Goal: Information Seeking & Learning: Check status

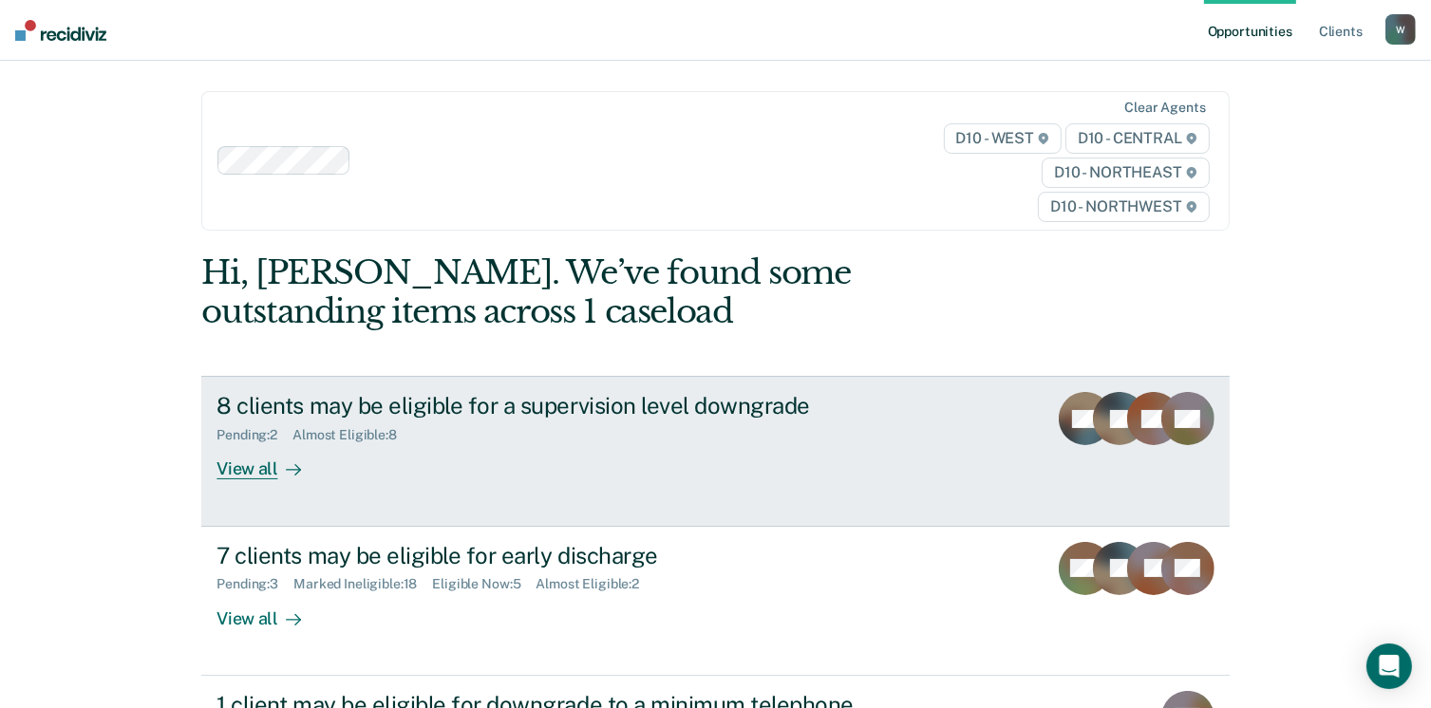
click at [638, 420] on div "Pending : 2 Almost Eligible : 8" at bounding box center [550, 432] width 667 height 24
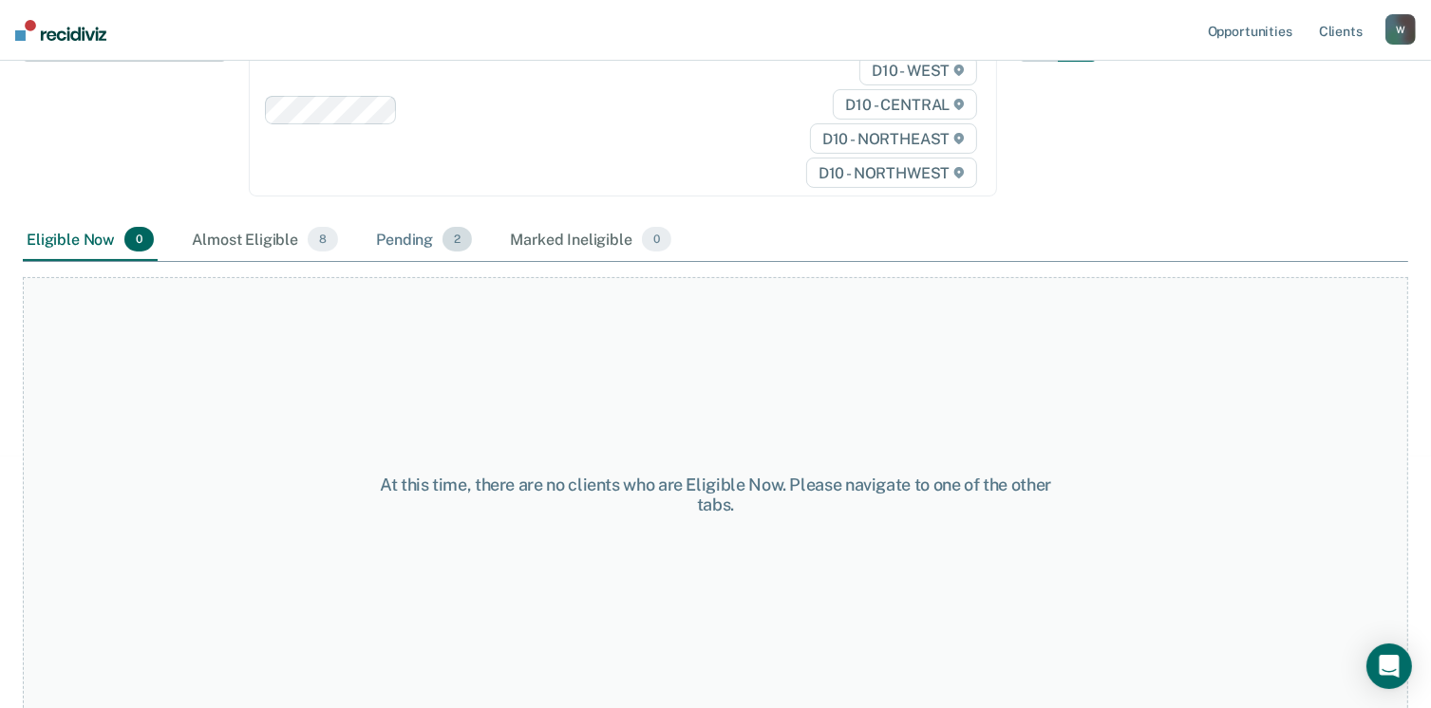
click at [400, 240] on div "Pending 2" at bounding box center [424, 240] width 104 height 42
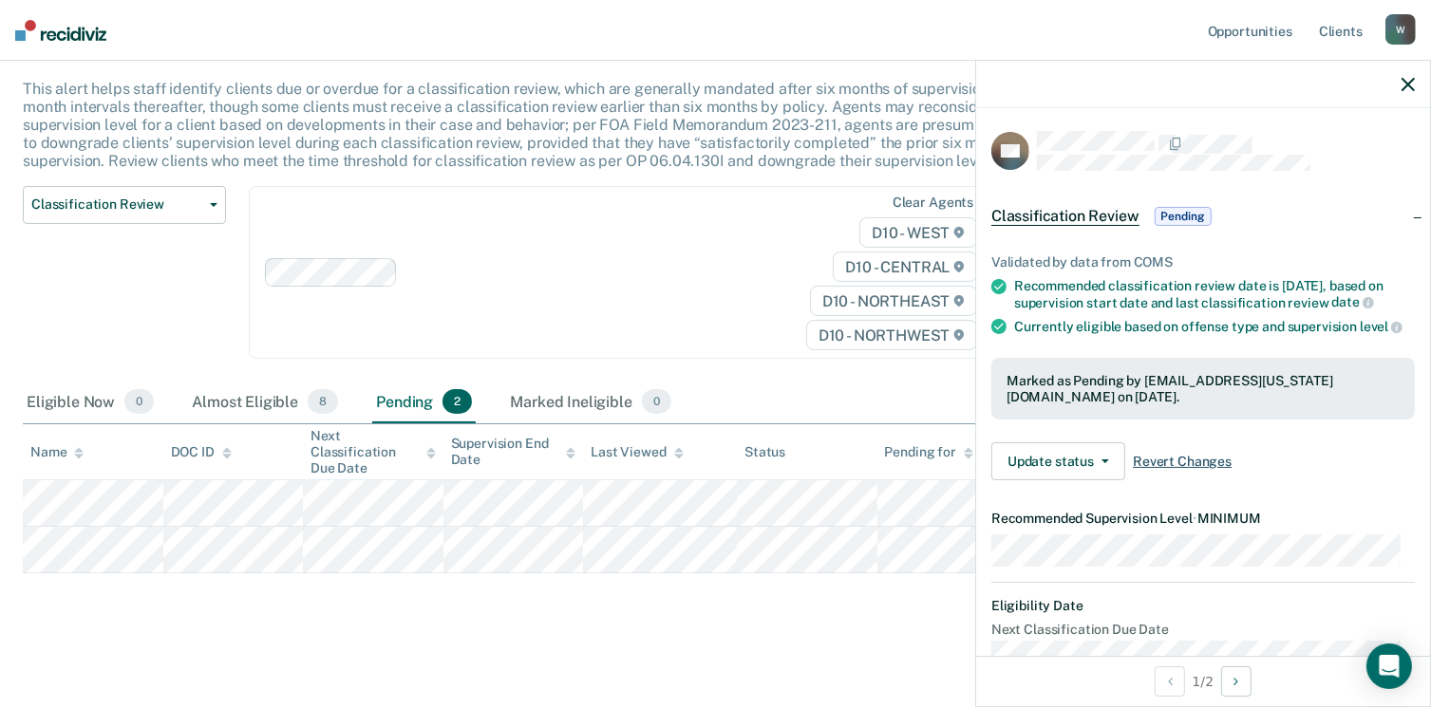
click at [1188, 470] on span "Revert Changes" at bounding box center [1182, 462] width 99 height 16
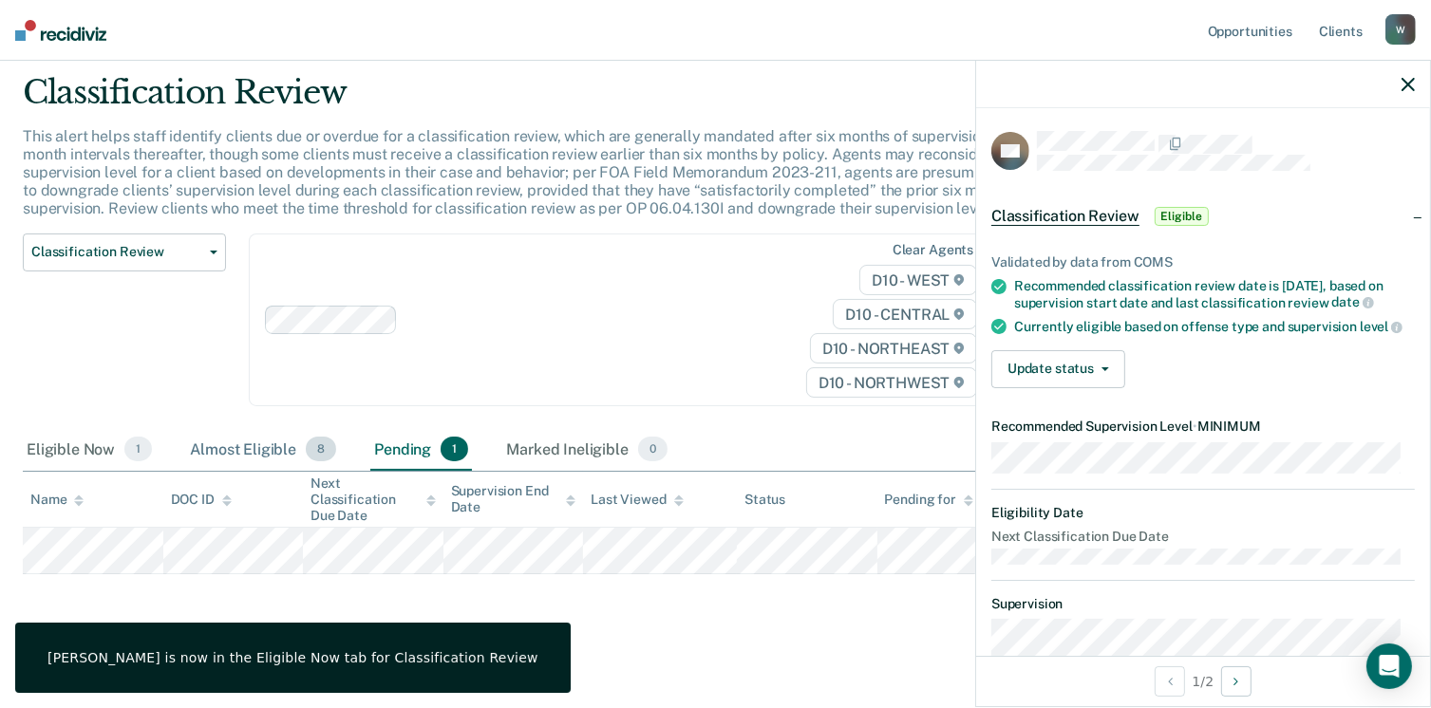
click at [236, 442] on div "Almost Eligible 8" at bounding box center [263, 450] width 154 height 42
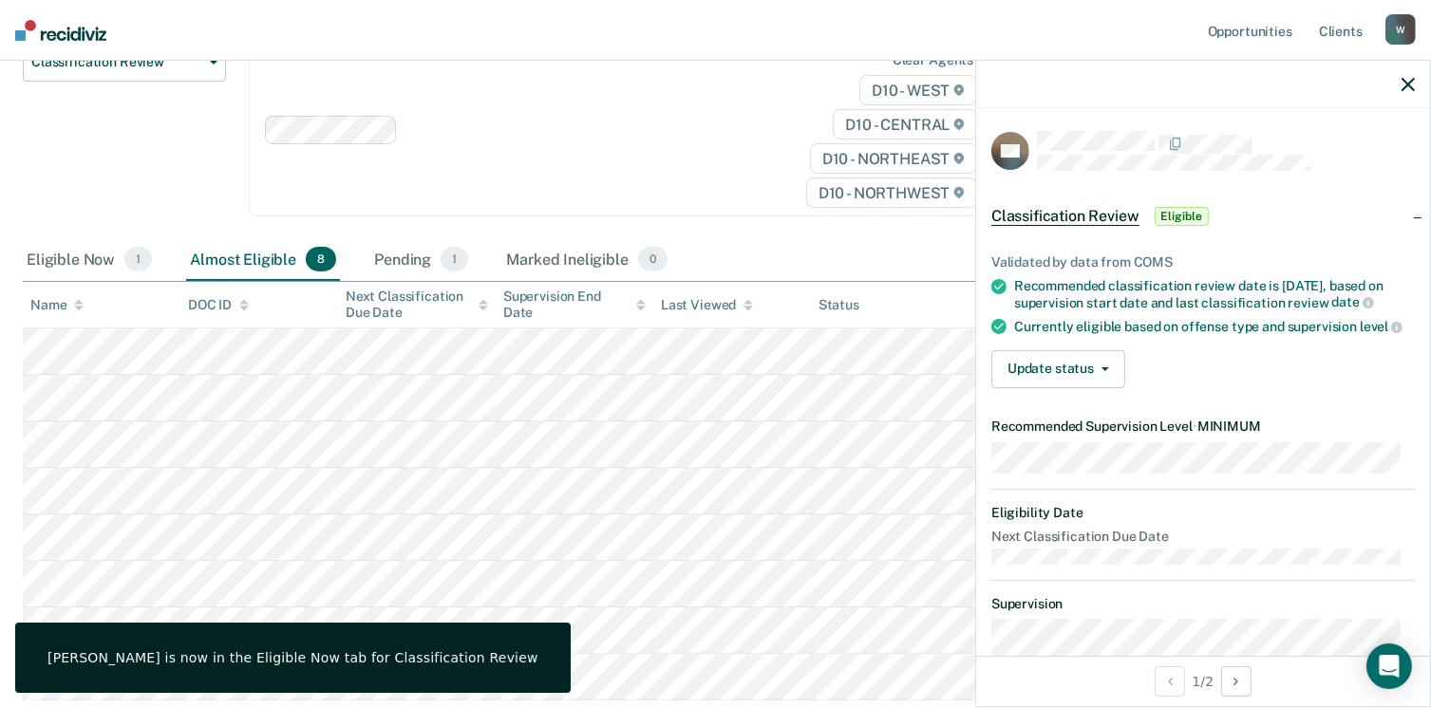
scroll to position [343, 0]
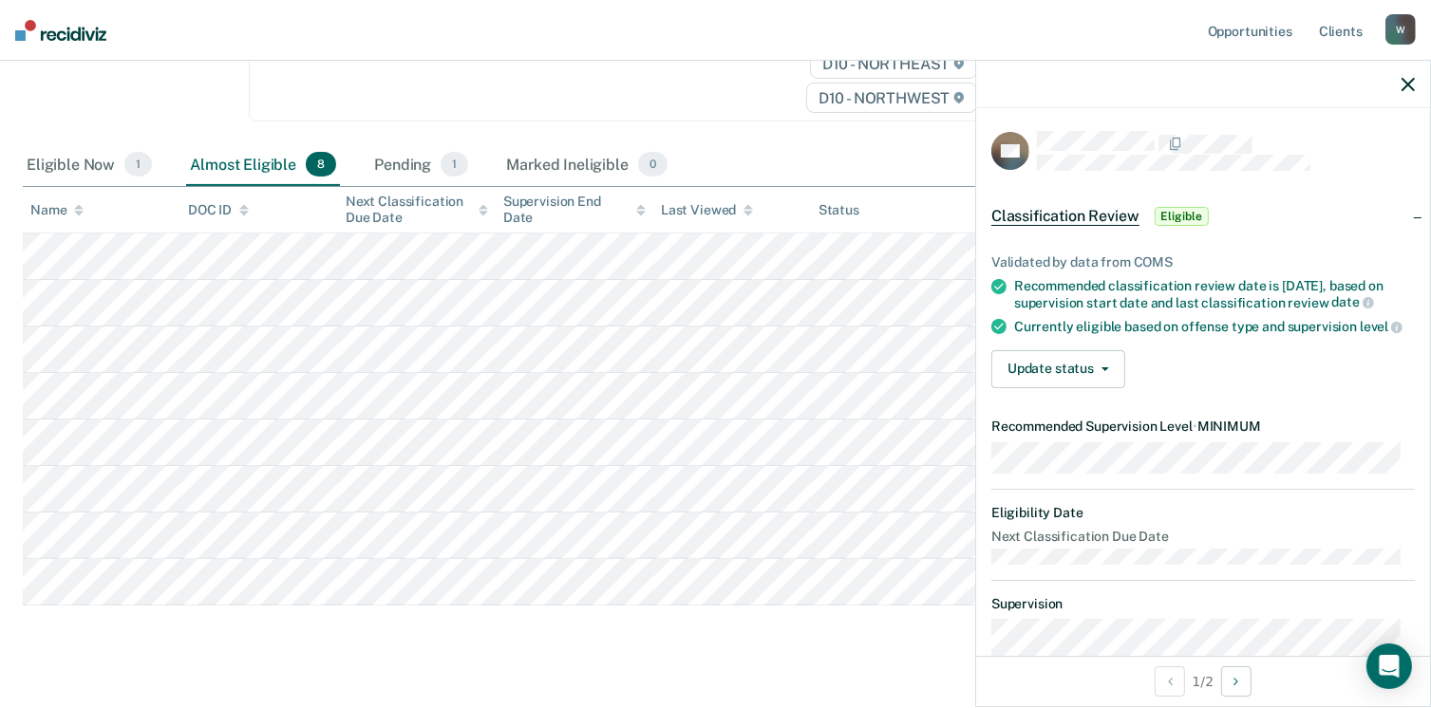
click at [85, 162] on div "Eligible Now 1" at bounding box center [89, 165] width 133 height 42
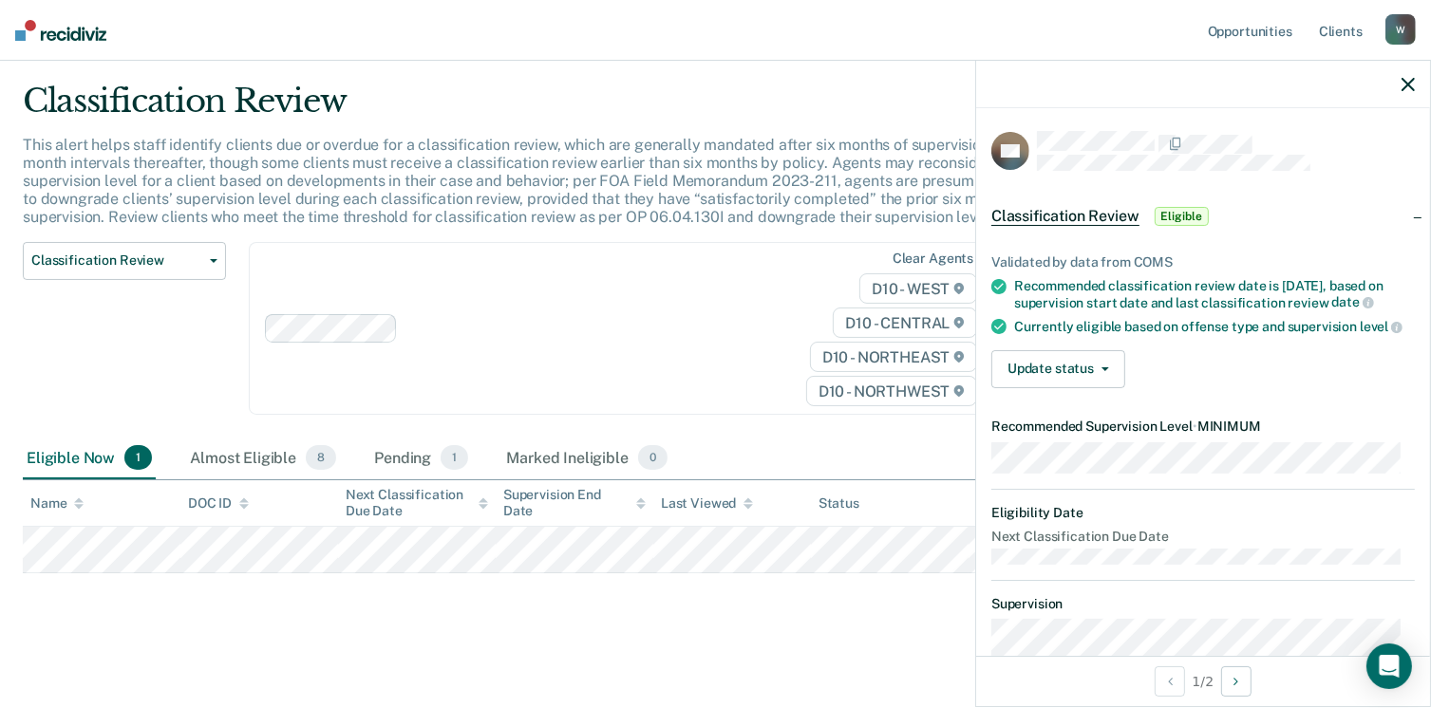
click at [552, 300] on div "Clear agents D10 - WEST D10 - CENTRAL D10 - NORTHEAST D10 - NORTHWEST" at bounding box center [623, 329] width 748 height 174
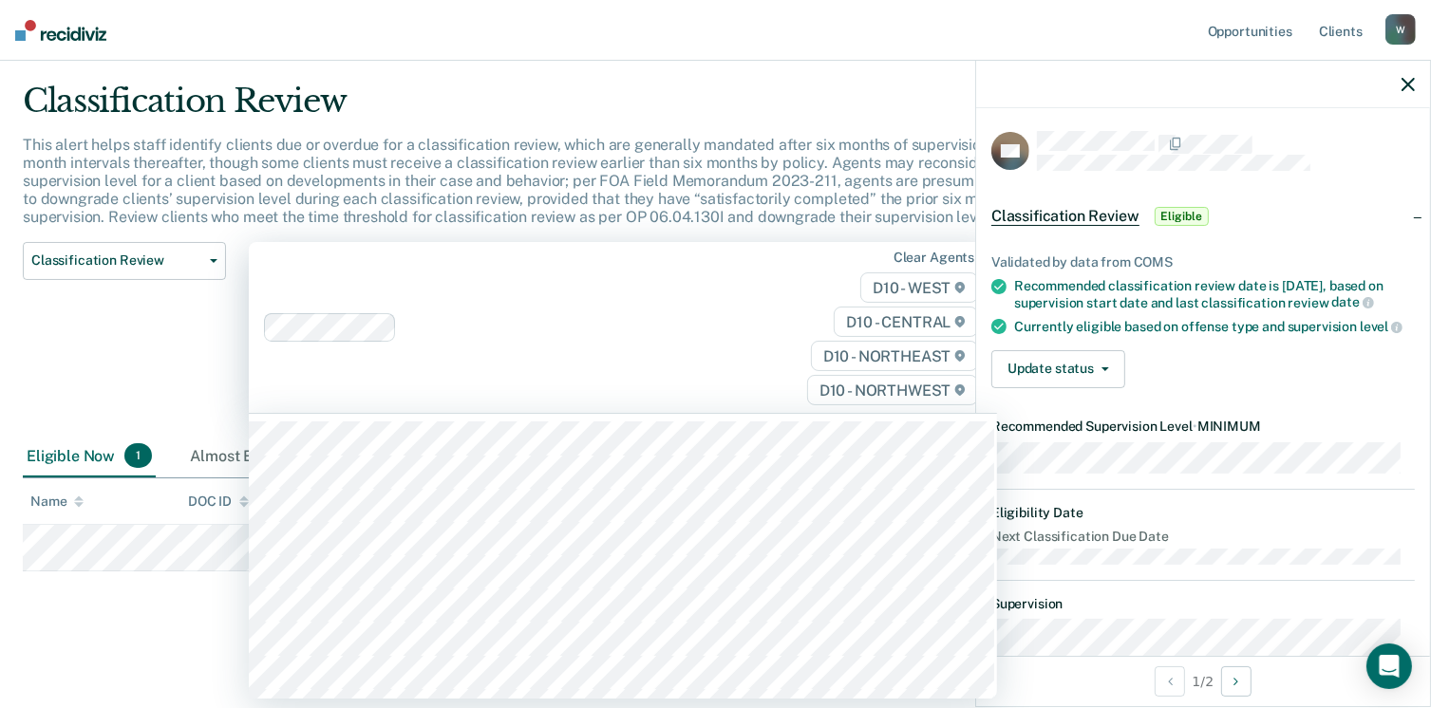
scroll to position [47, 0]
